Goal: Task Accomplishment & Management: Manage account settings

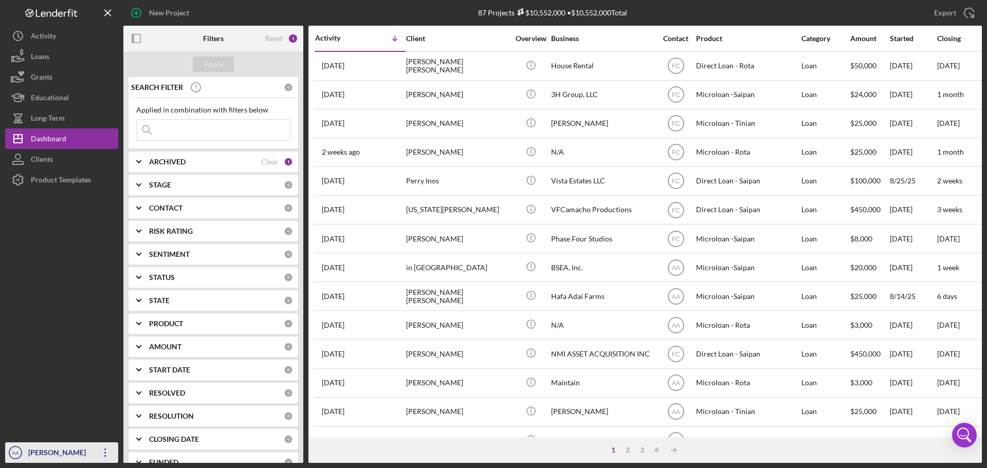
drag, startPoint x: 0, startPoint y: 0, endPoint x: 55, endPoint y: 456, distance: 459.3
click at [55, 456] on div "[PERSON_NAME]" at bounding box center [59, 454] width 67 height 23
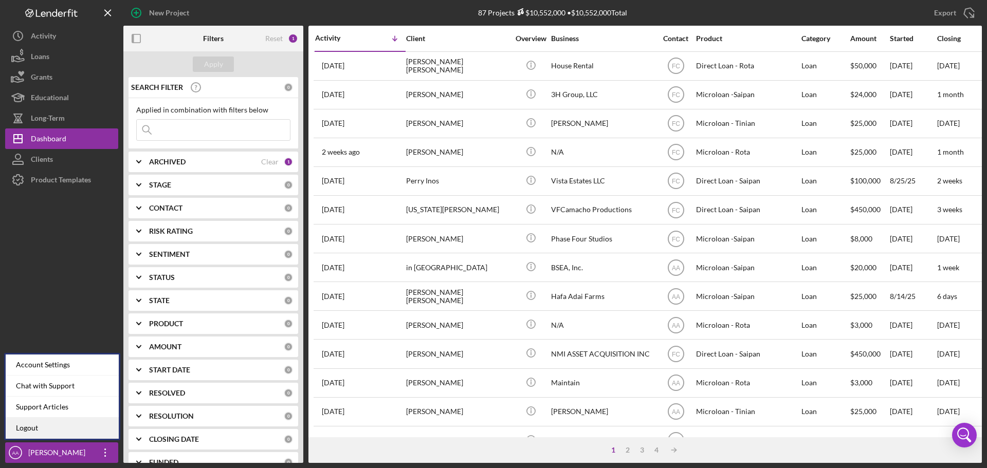
click at [100, 433] on link "Logout" at bounding box center [62, 428] width 113 height 21
